Goal: Check status: Verify the current state of an ongoing process or item

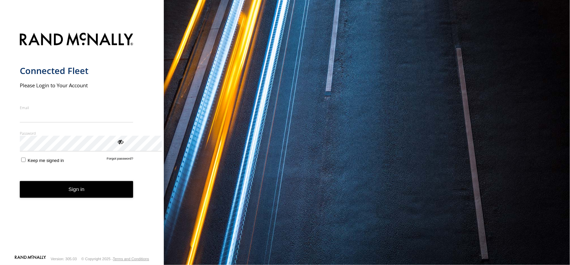
type input "**********"
click at [105, 198] on button "Sign in" at bounding box center [77, 189] width 114 height 17
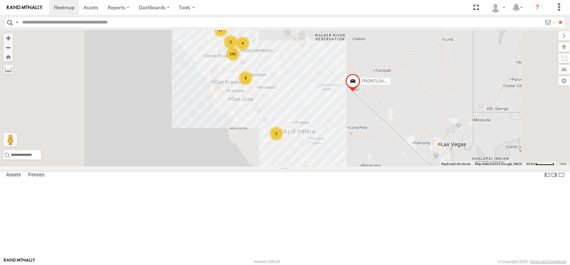
scroll to position [136, 0]
click at [0, 0] on div "AL2311" at bounding box center [0, 0] width 0 height 0
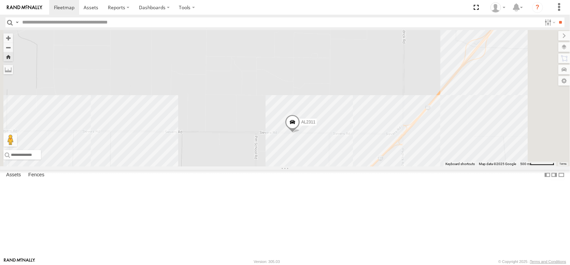
click at [0, 0] on div "AL2311" at bounding box center [0, 0] width 0 height 0
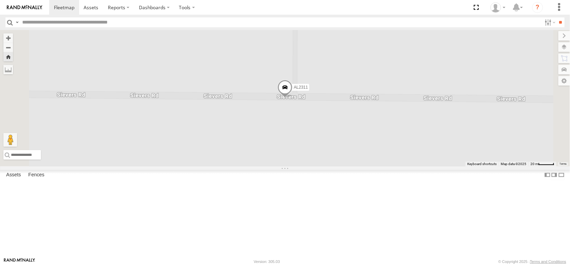
click at [292, 98] on span at bounding box center [284, 89] width 15 height 18
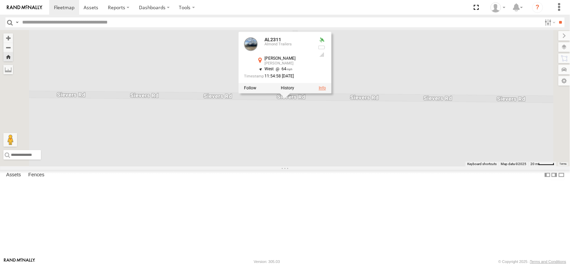
click at [326, 90] on link at bounding box center [322, 88] width 7 height 5
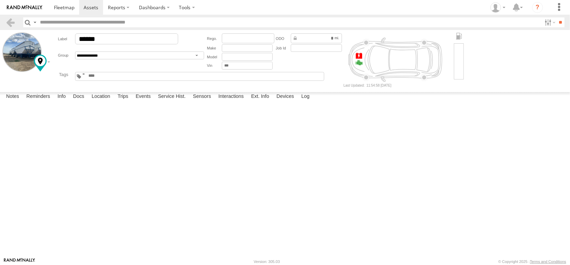
click at [0, 0] on span at bounding box center [0, 0] width 0 height 0
click at [10, 25] on link at bounding box center [10, 22] width 10 height 10
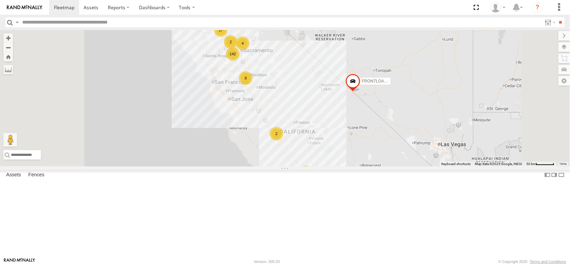
scroll to position [136, 0]
click at [0, 0] on div "AL2311" at bounding box center [0, 0] width 0 height 0
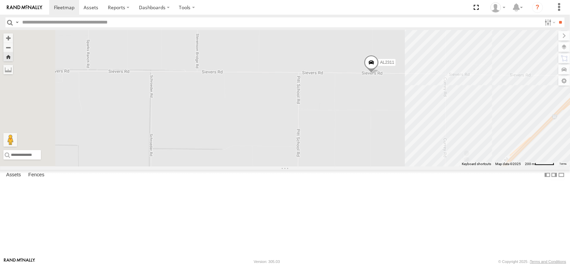
drag, startPoint x: 329, startPoint y: 193, endPoint x: 402, endPoint y: 151, distance: 84.2
click at [402, 151] on div "AL2311" at bounding box center [285, 98] width 570 height 136
